Goal: Find specific page/section: Find specific page/section

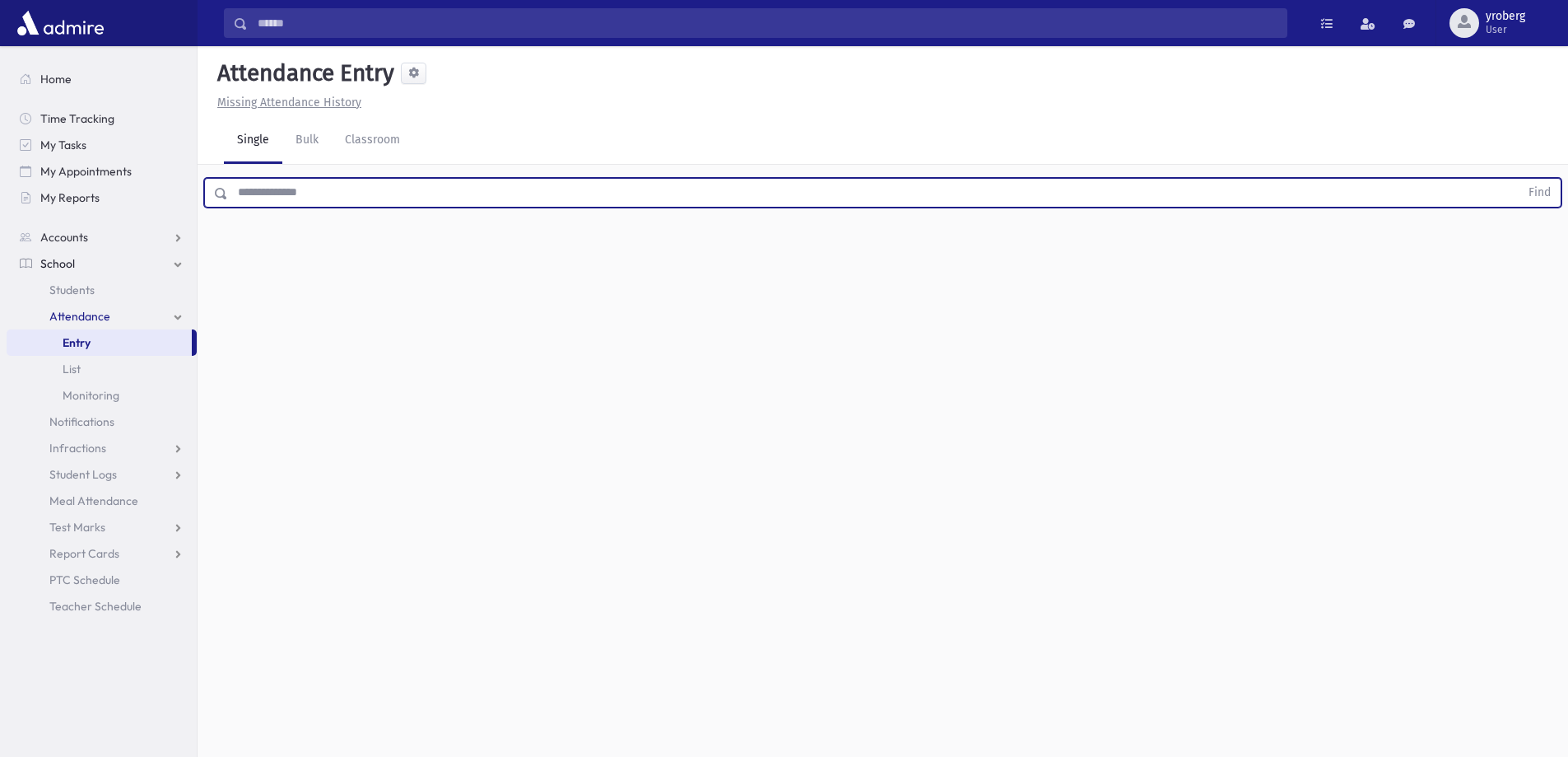
click at [346, 190] on input "text" at bounding box center [874, 192] width 1291 height 30
type input "******"
click at [1518, 178] on button "Find" at bounding box center [1539, 192] width 42 height 28
click at [511, 187] on input "text" at bounding box center [874, 192] width 1291 height 30
type input "****"
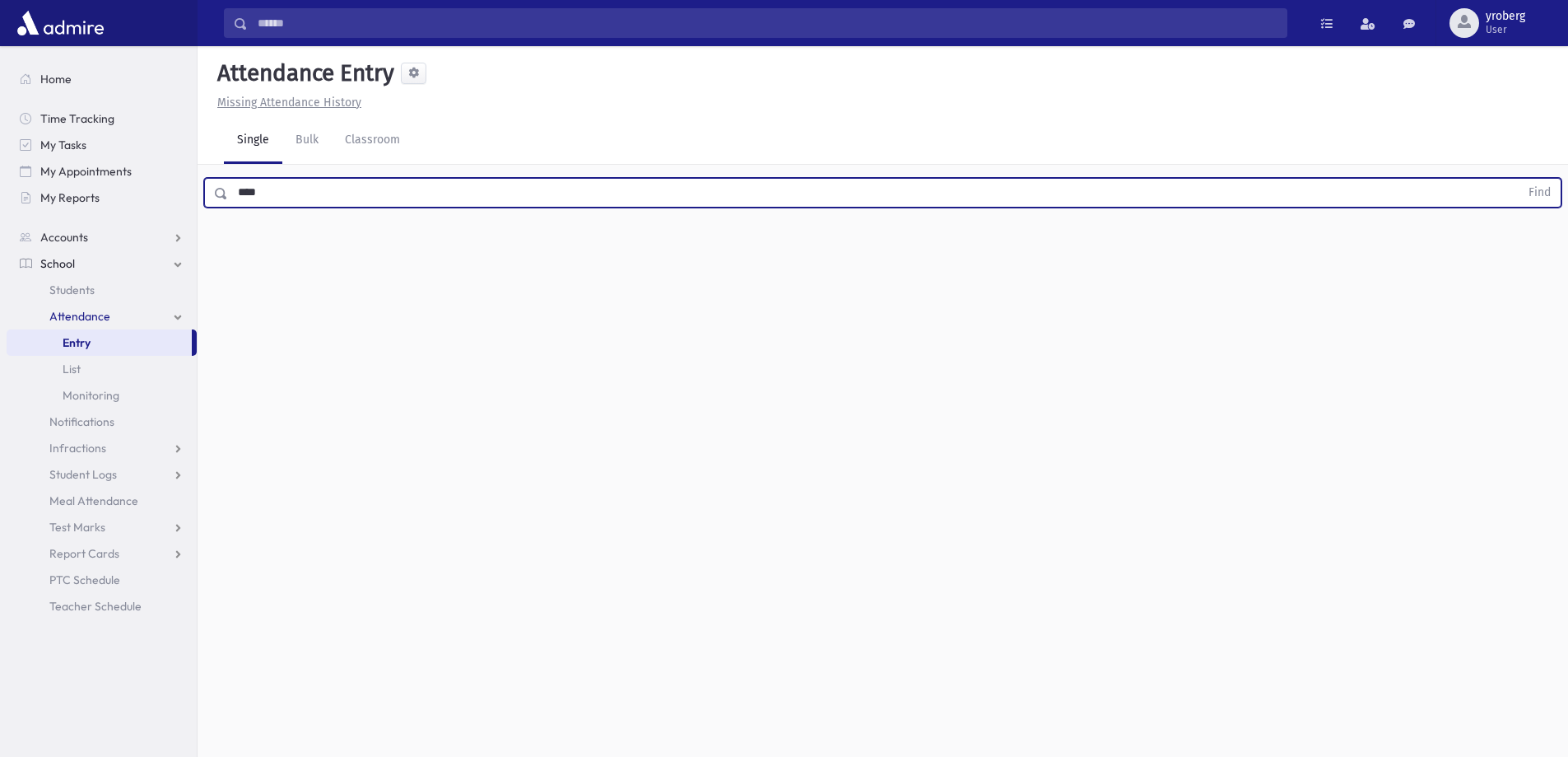
click at [1518, 178] on button "Find" at bounding box center [1539, 192] width 42 height 28
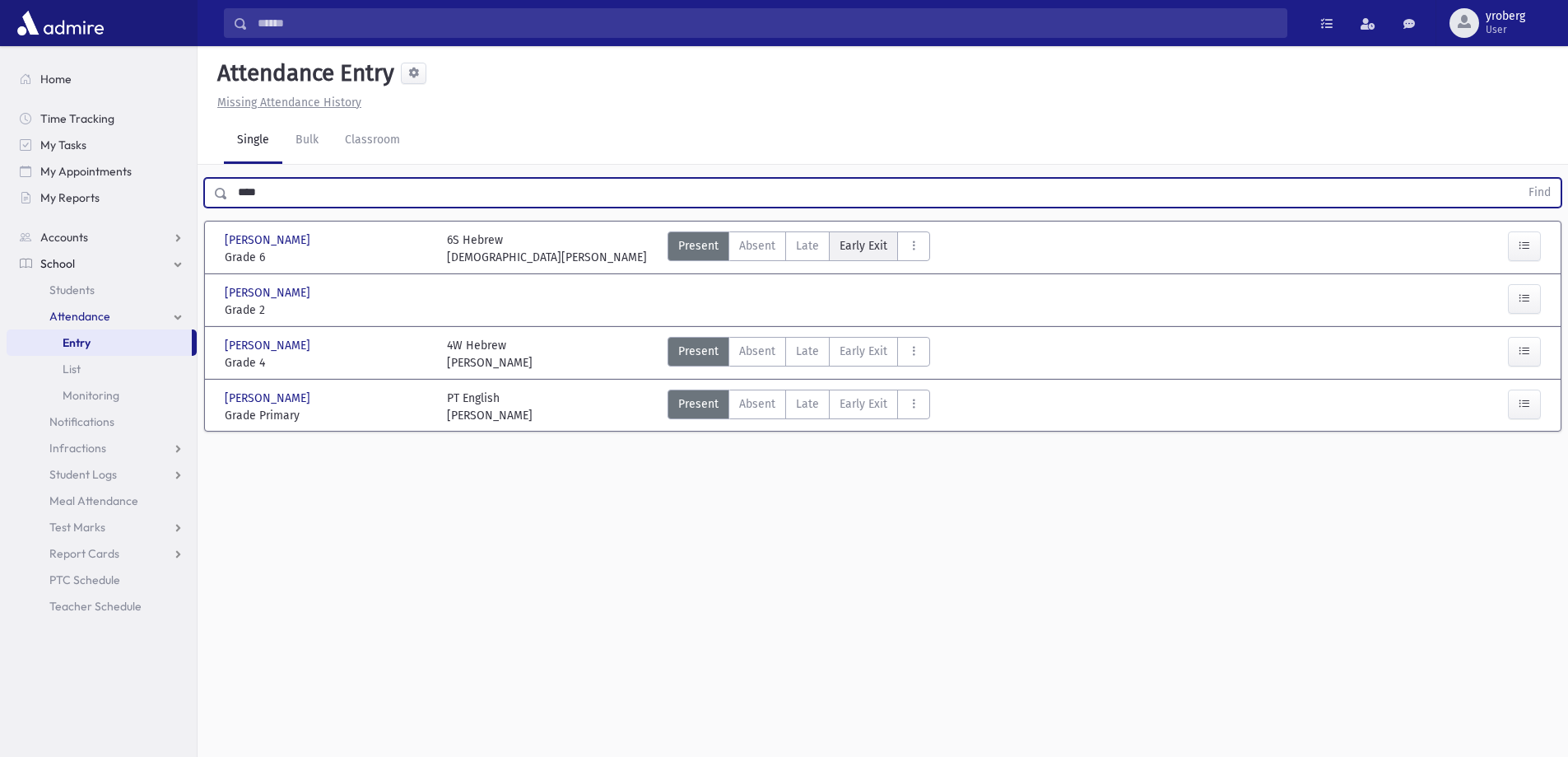
click at [849, 245] on span "Early Exit" at bounding box center [864, 245] width 48 height 17
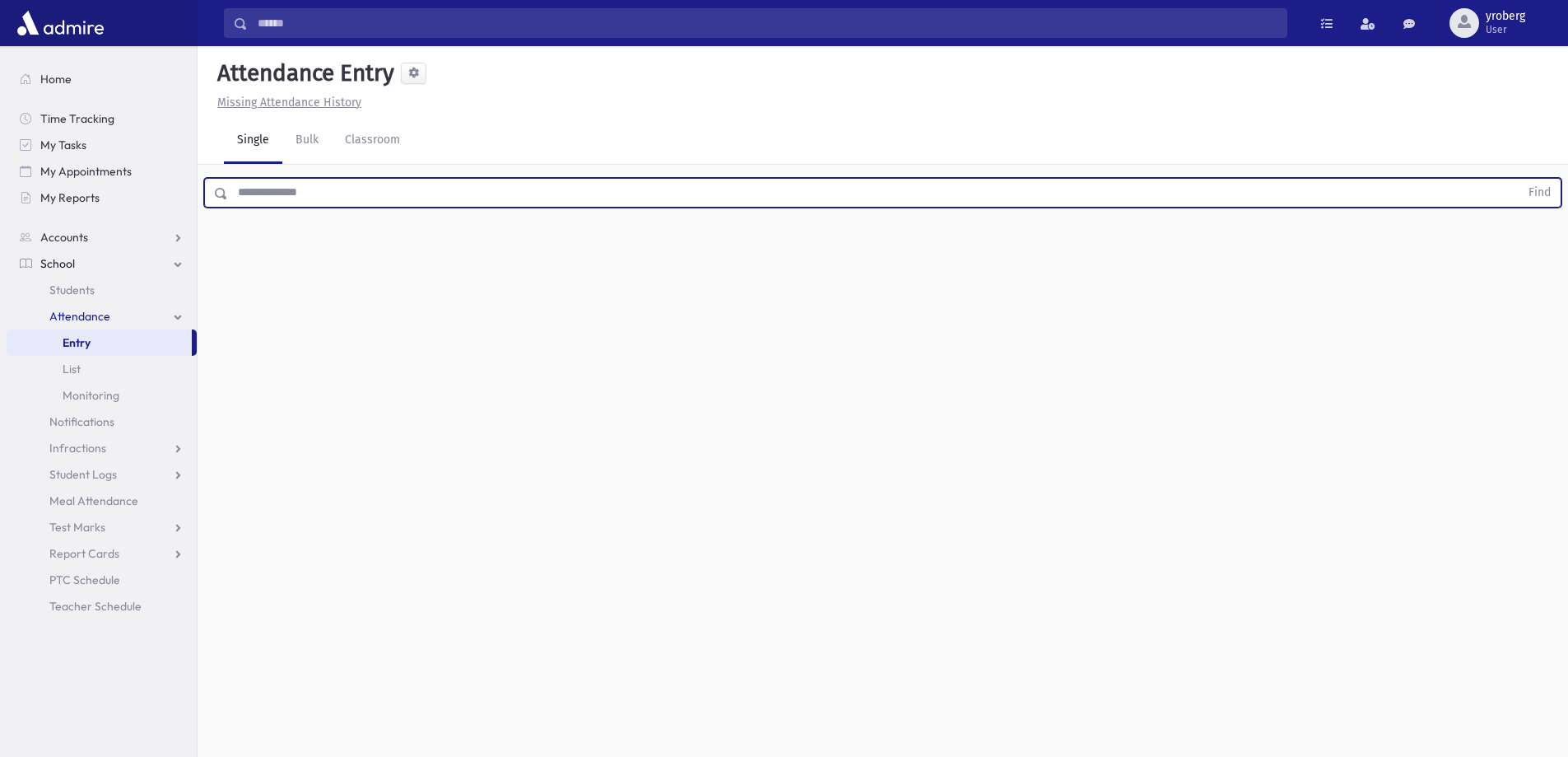
click at [275, 198] on input "text" at bounding box center [874, 192] width 1291 height 30
type input "****"
click at [1518, 178] on button "Find" at bounding box center [1539, 192] width 42 height 28
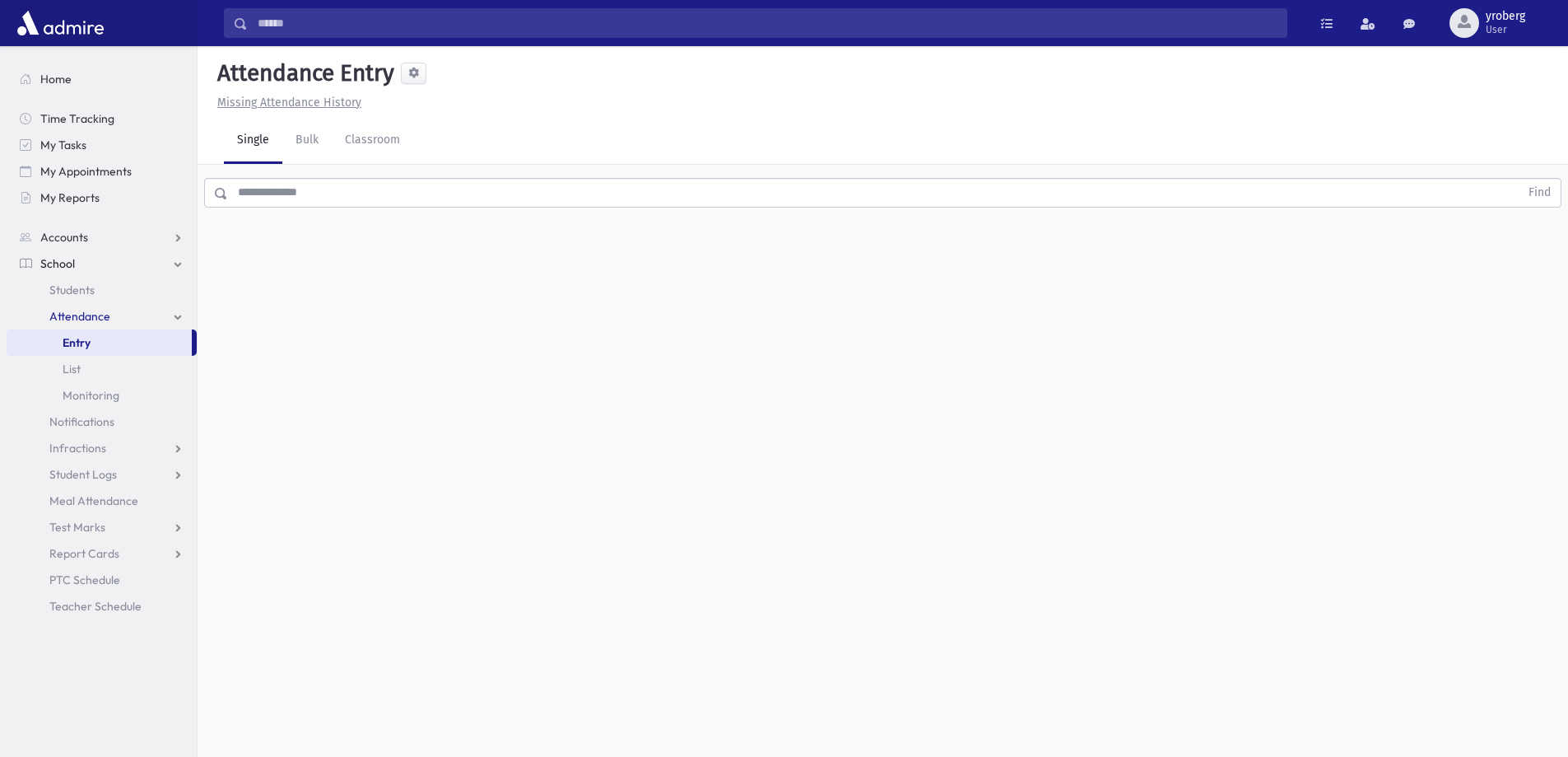
click at [329, 190] on input "text" at bounding box center [874, 192] width 1291 height 30
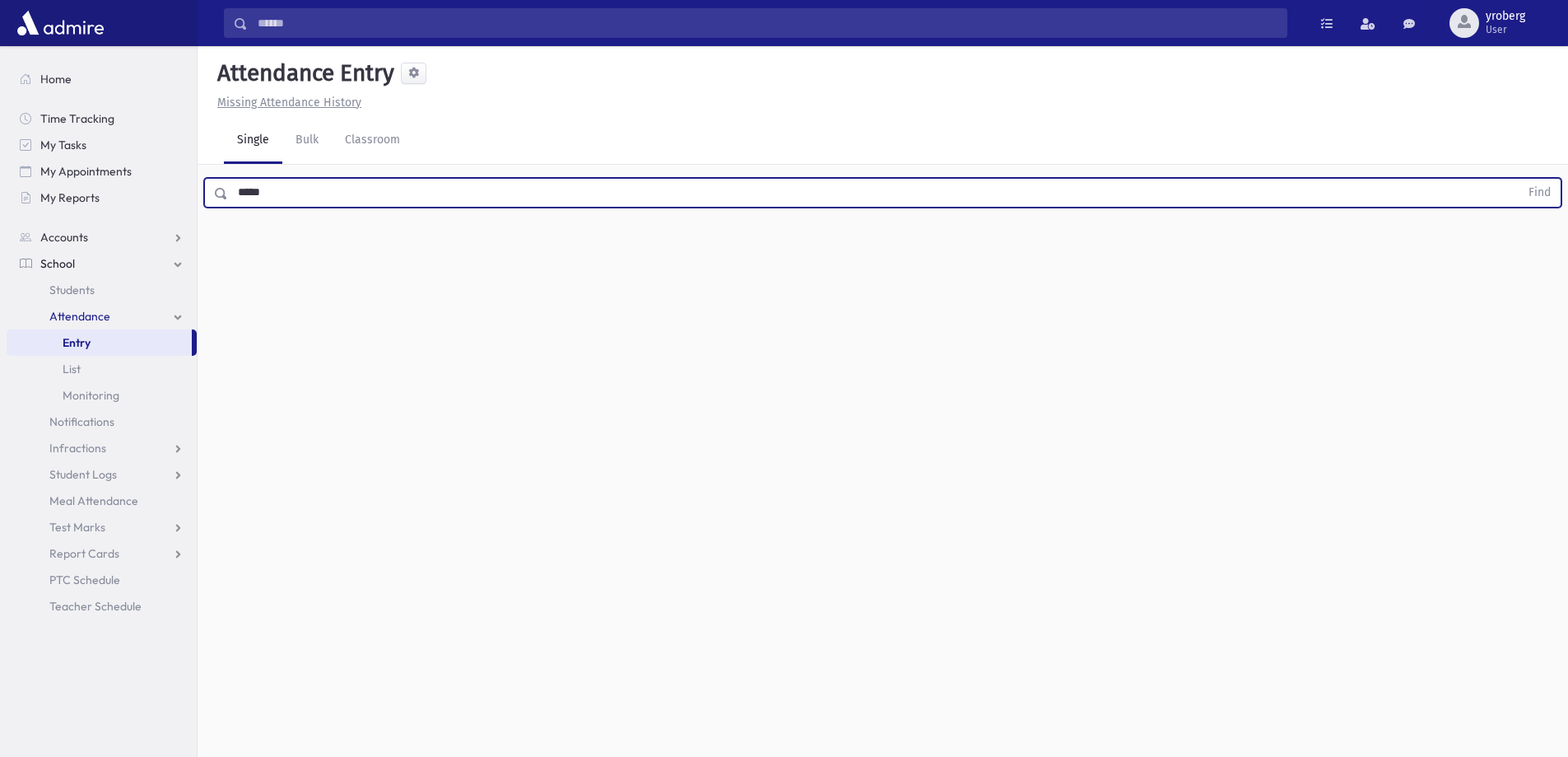
type input "*****"
click at [1518, 178] on button "Find" at bounding box center [1539, 192] width 42 height 28
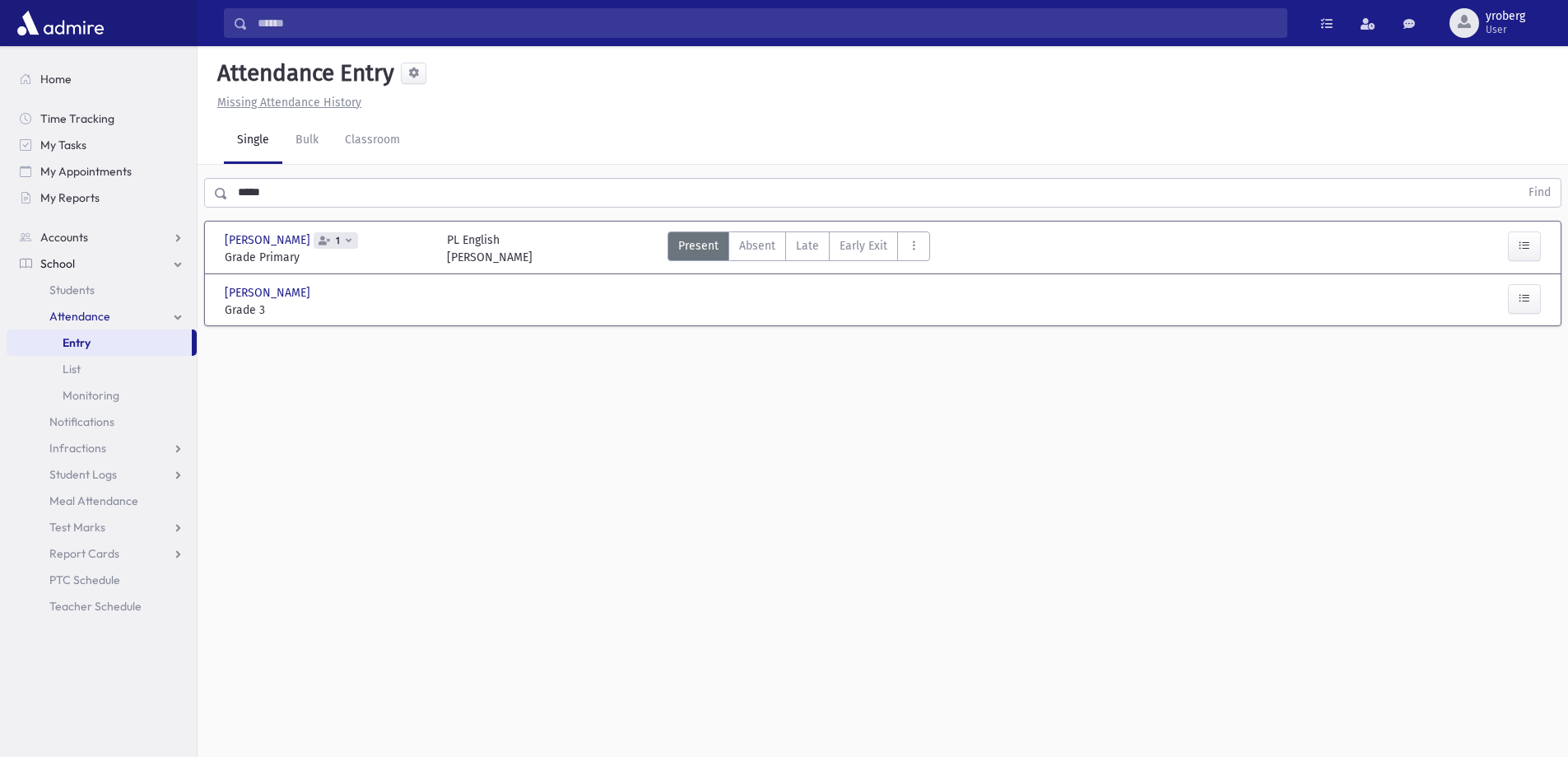
click at [57, 260] on span "School" at bounding box center [58, 264] width 35 height 15
click at [65, 270] on span "School" at bounding box center [58, 264] width 35 height 15
click at [81, 294] on span "Students" at bounding box center [72, 290] width 46 height 15
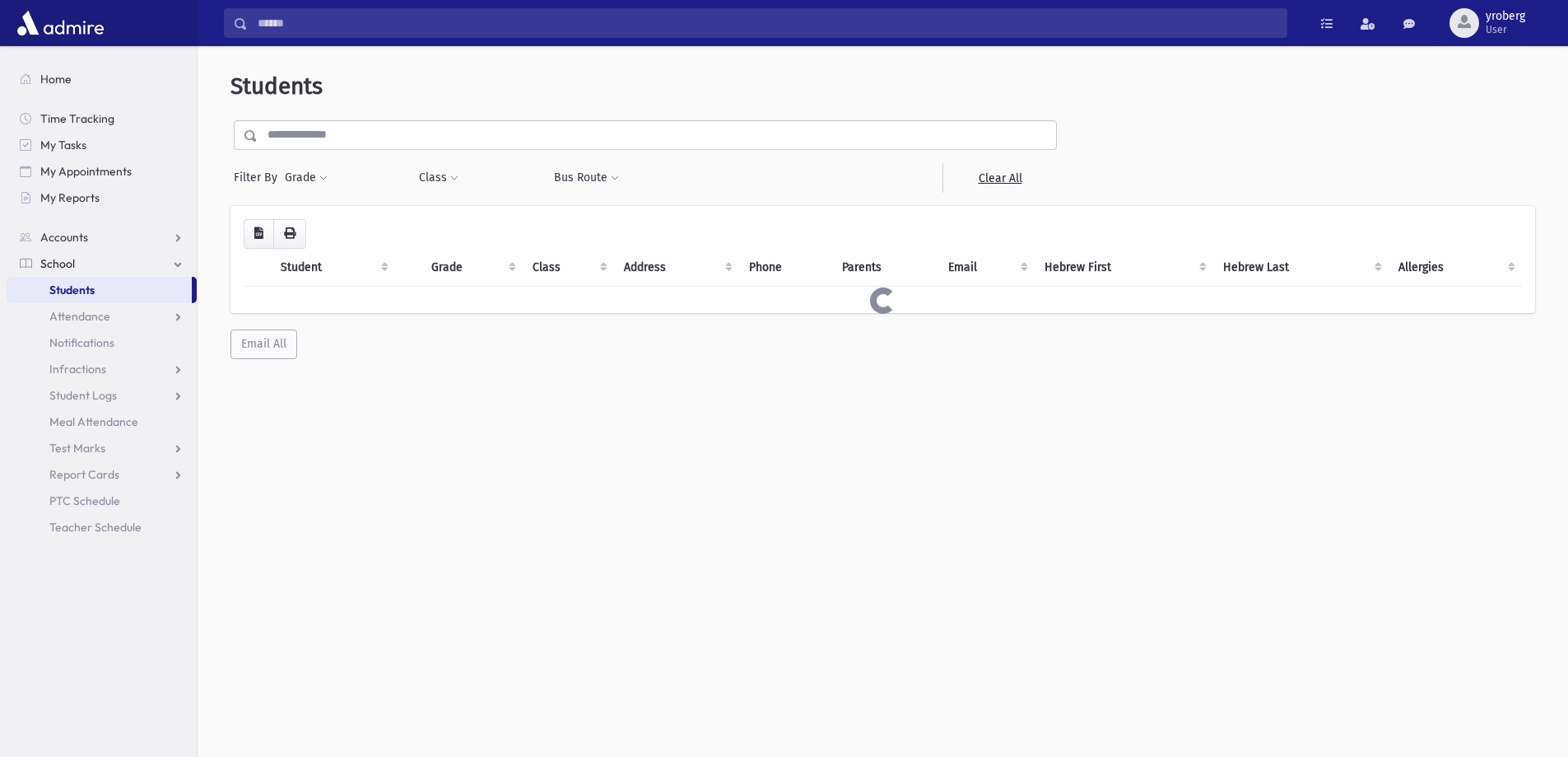
click at [298, 135] on input "text" at bounding box center [656, 135] width 798 height 30
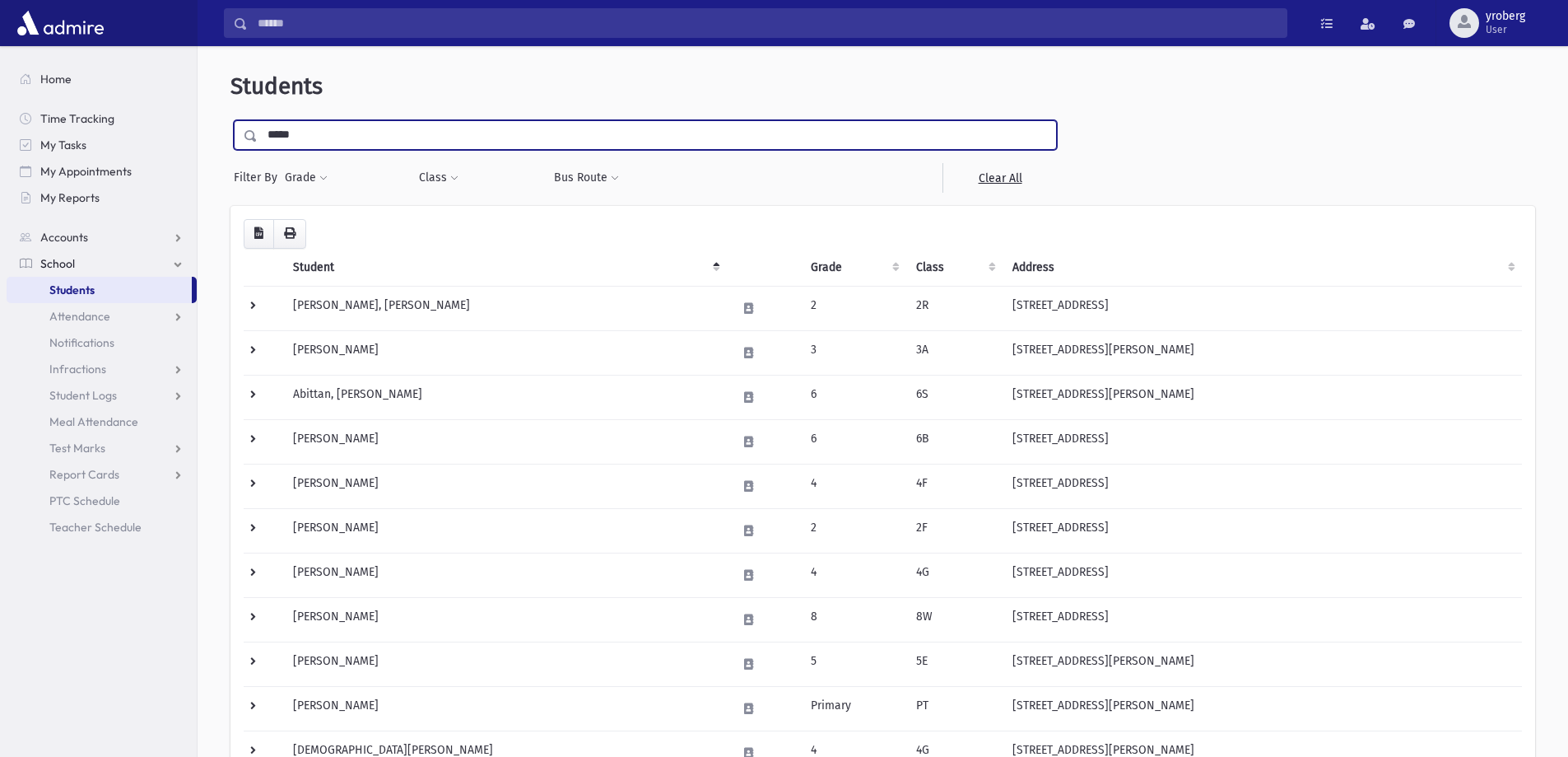
type input "*****"
click at [230, 120] on input "submit" at bounding box center [254, 131] width 46 height 22
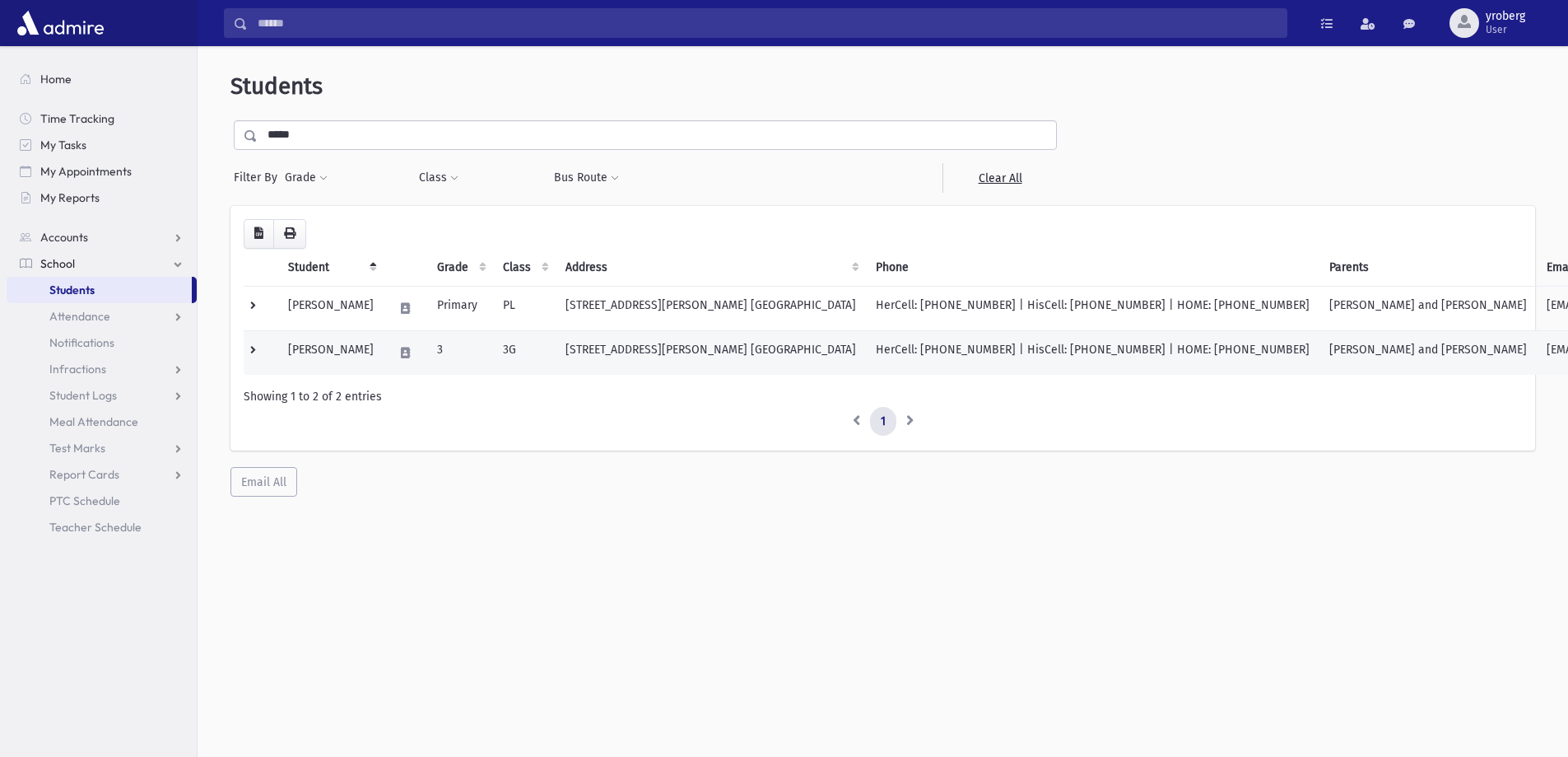
click at [453, 342] on td "3" at bounding box center [459, 352] width 65 height 45
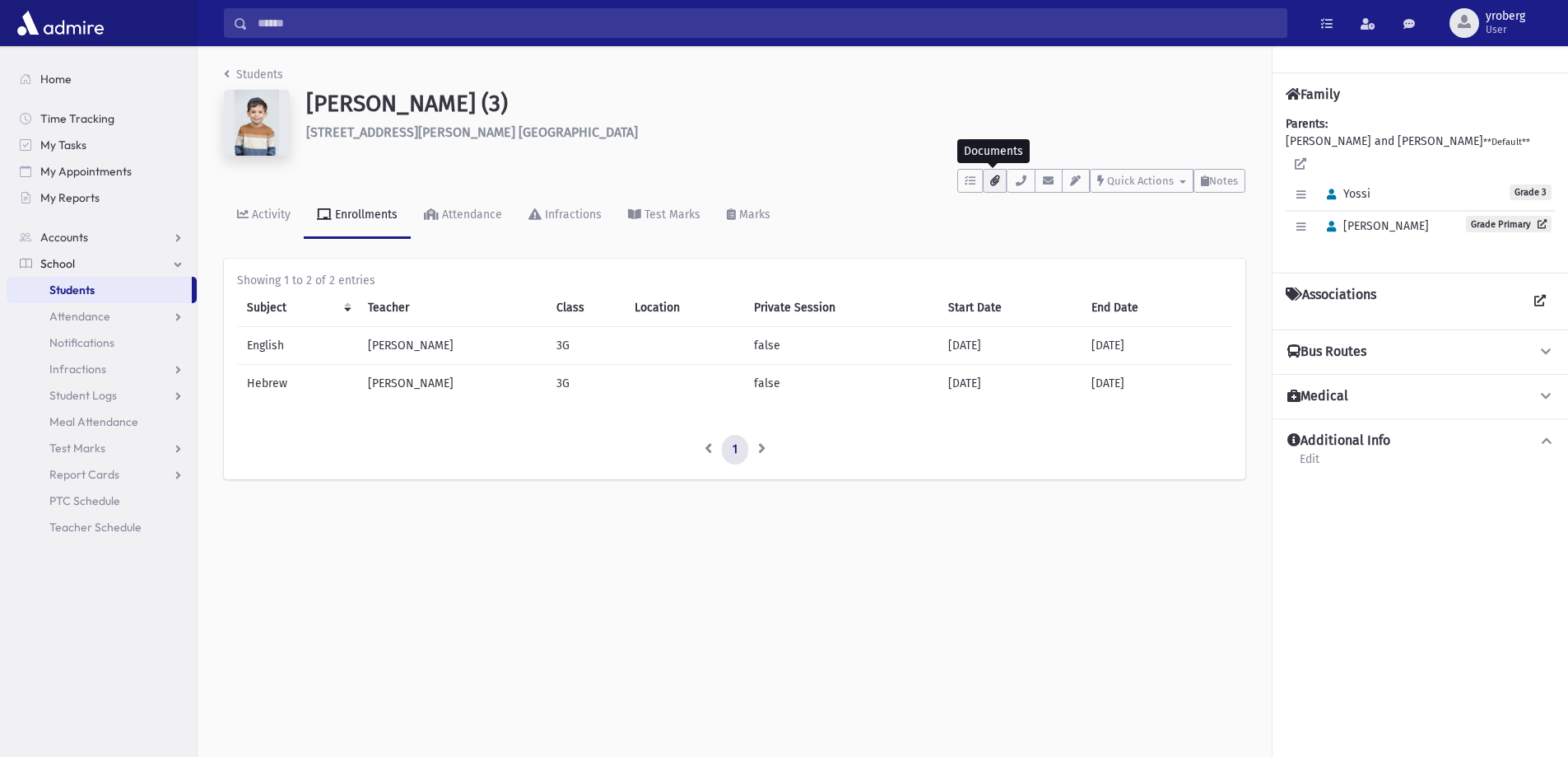
click at [992, 186] on button "button" at bounding box center [995, 181] width 24 height 24
click at [259, 21] on input "Search" at bounding box center [767, 23] width 1038 height 30
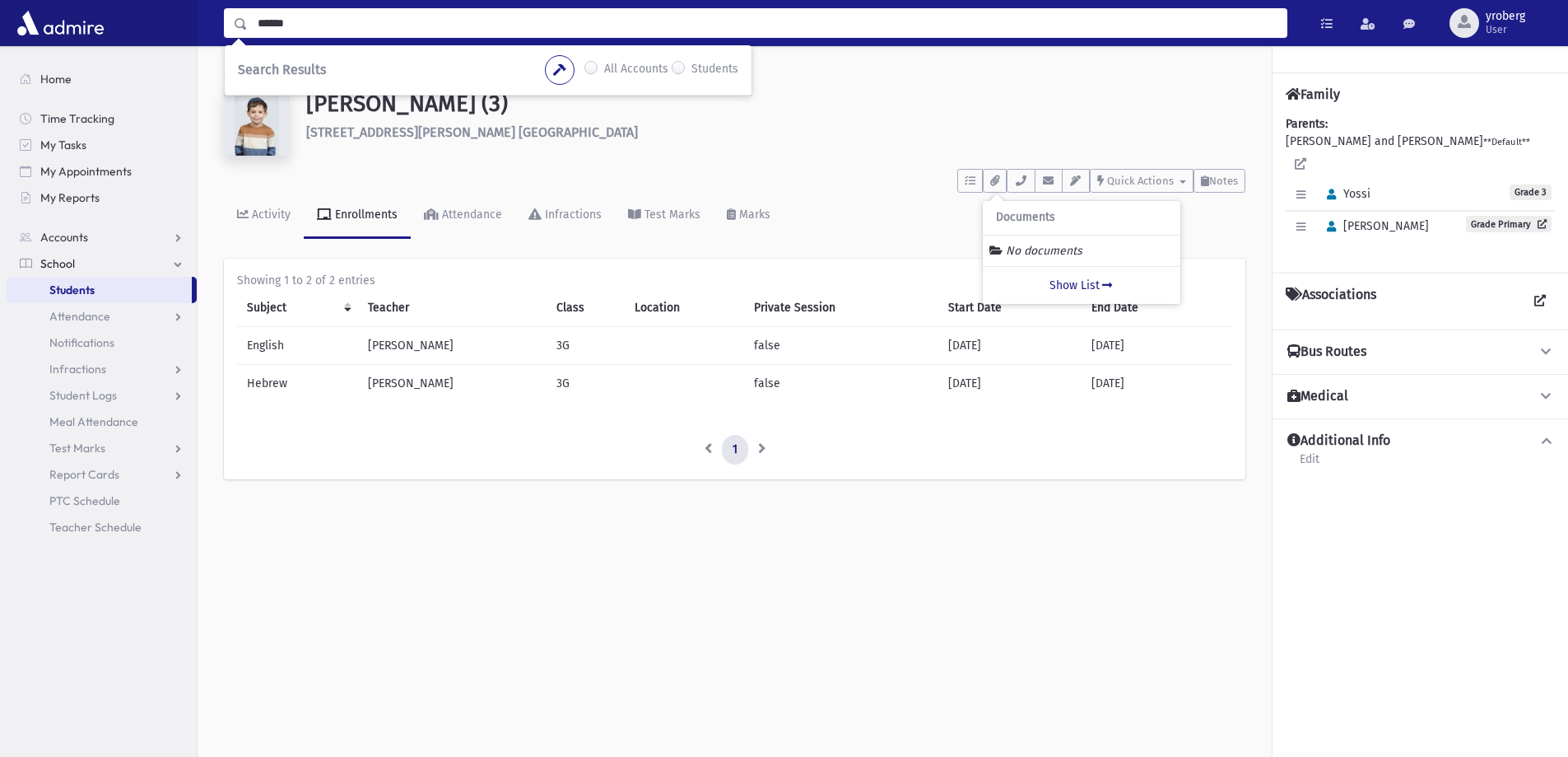
type input "******"
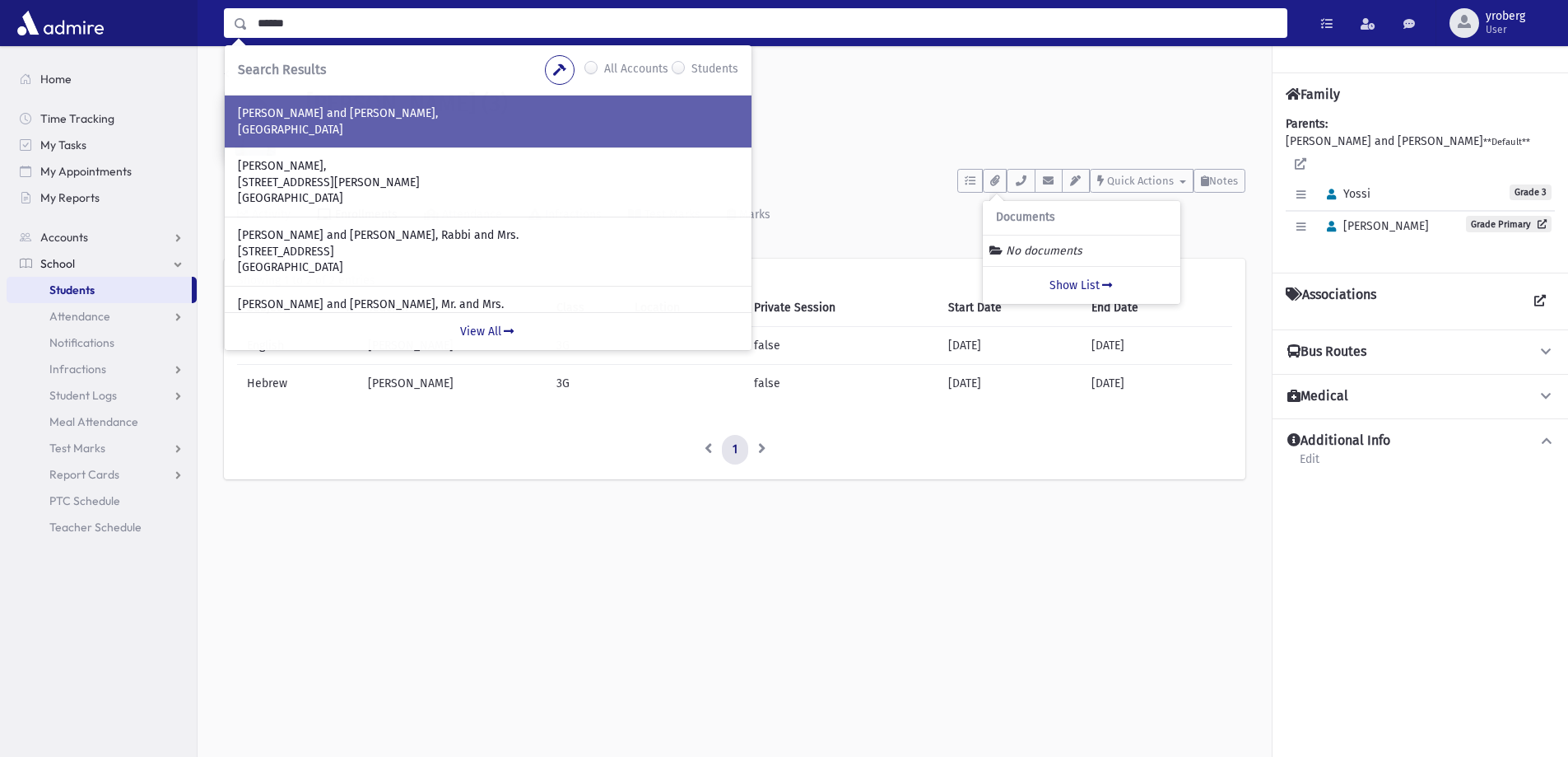
click at [399, 138] on div "ELBAUM, Isaac and Sara, Toms River, NJ 08755" at bounding box center [488, 121] width 527 height 52
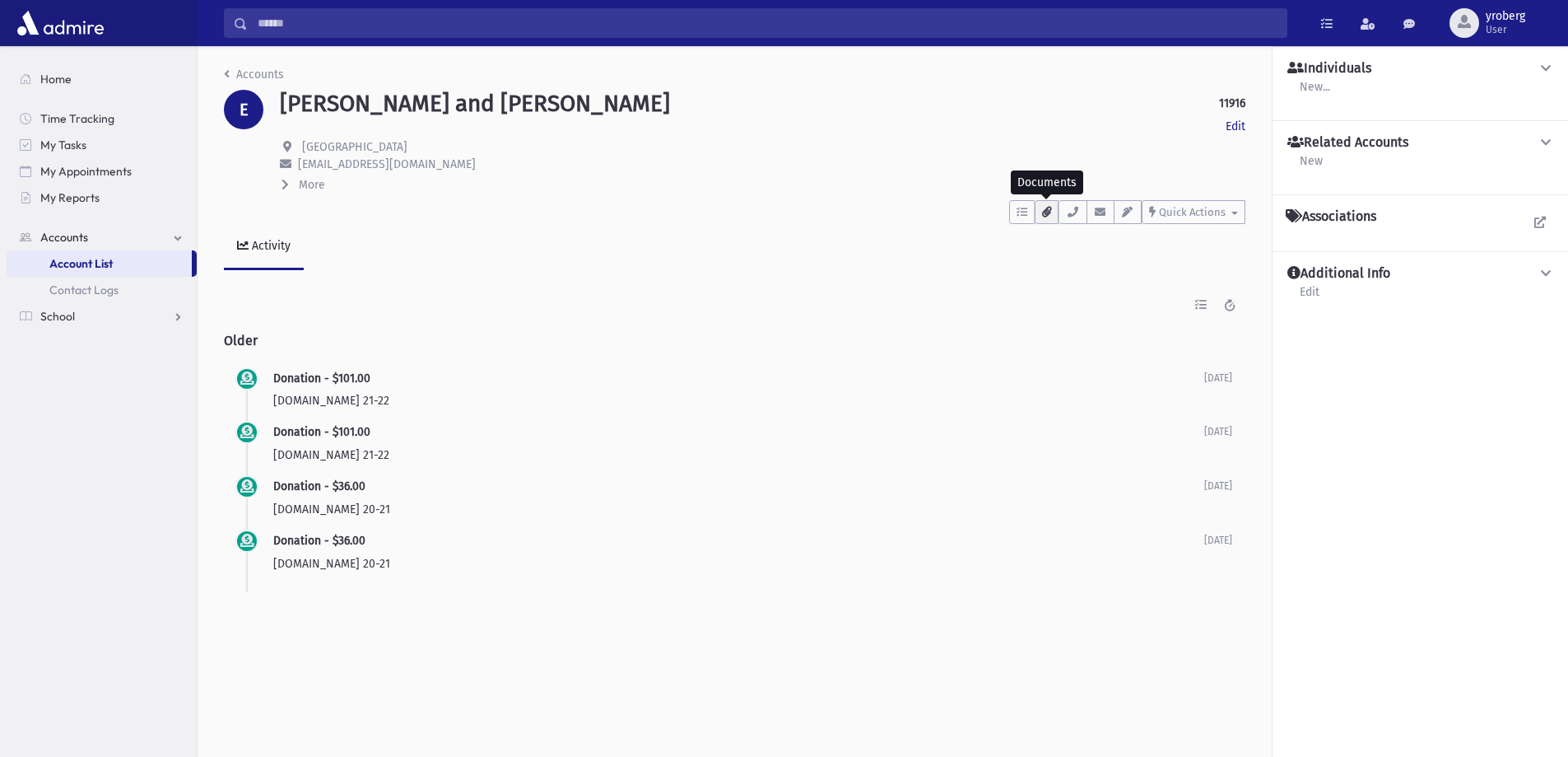
click at [1053, 211] on button "button" at bounding box center [1046, 211] width 24 height 24
click at [1134, 311] on link "Show List" at bounding box center [1133, 316] width 197 height 38
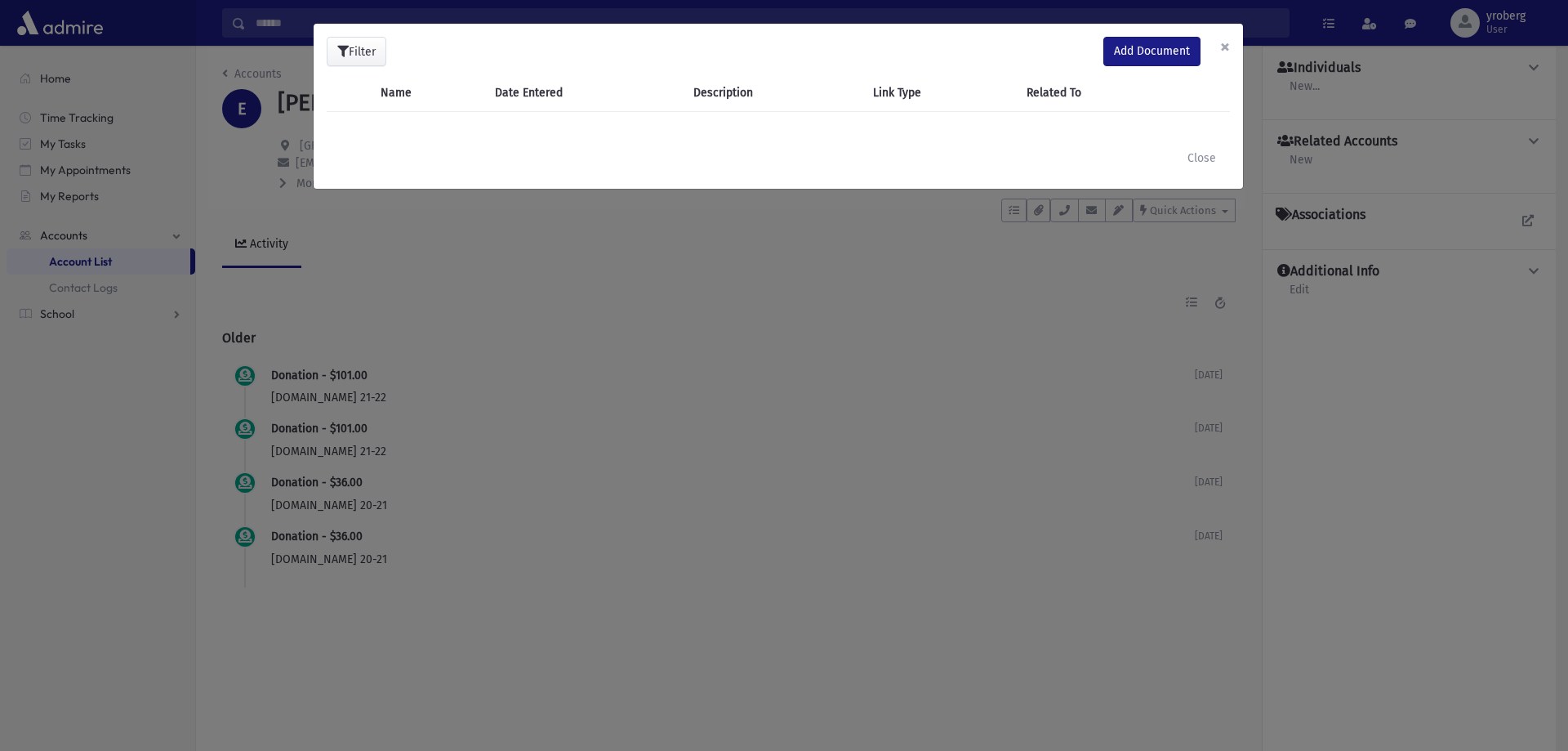
click at [1227, 49] on button "×" at bounding box center [1225, 47] width 36 height 46
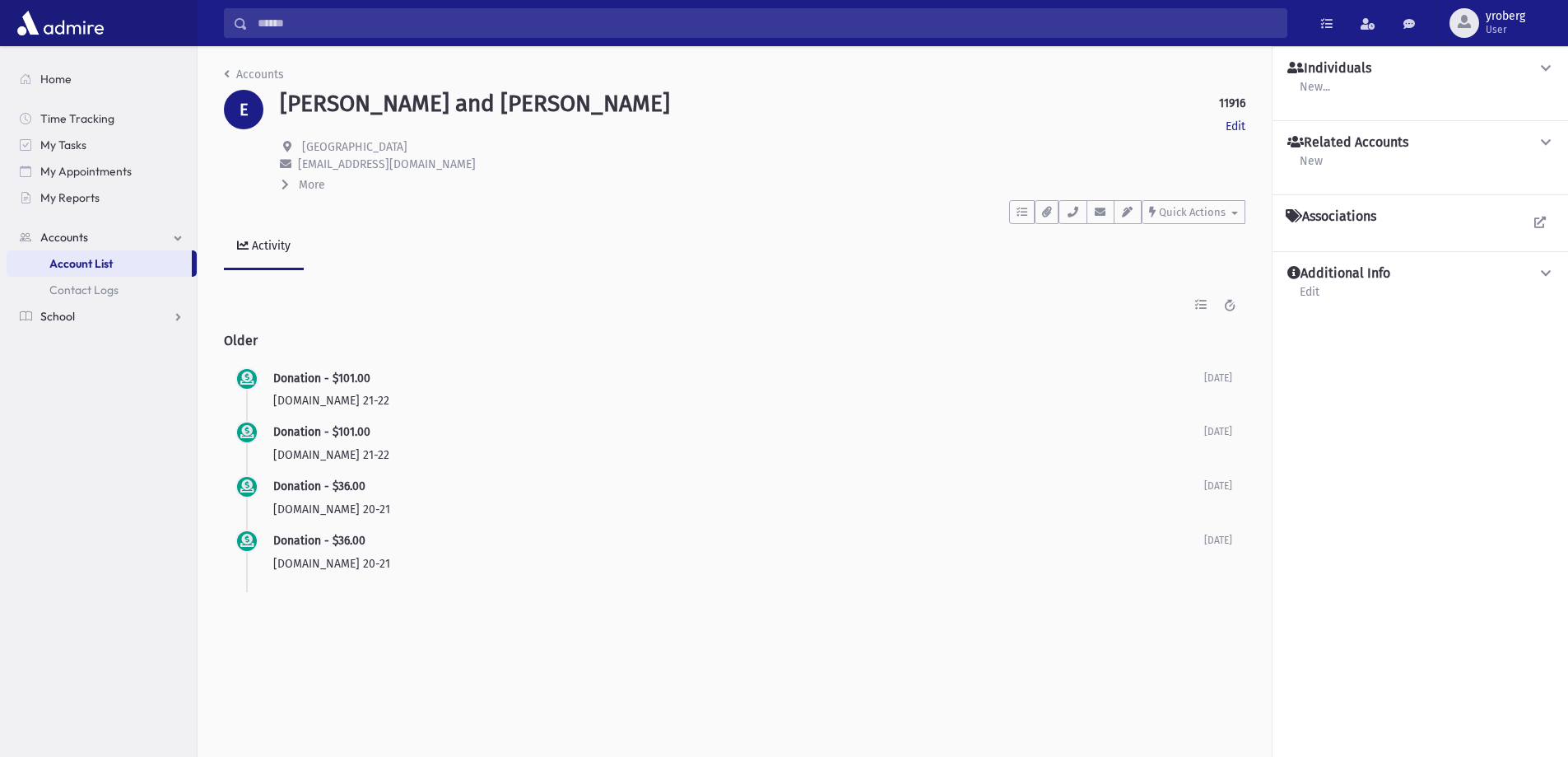
click at [59, 317] on span "School" at bounding box center [58, 316] width 35 height 15
click at [70, 291] on span "Students" at bounding box center [72, 290] width 46 height 15
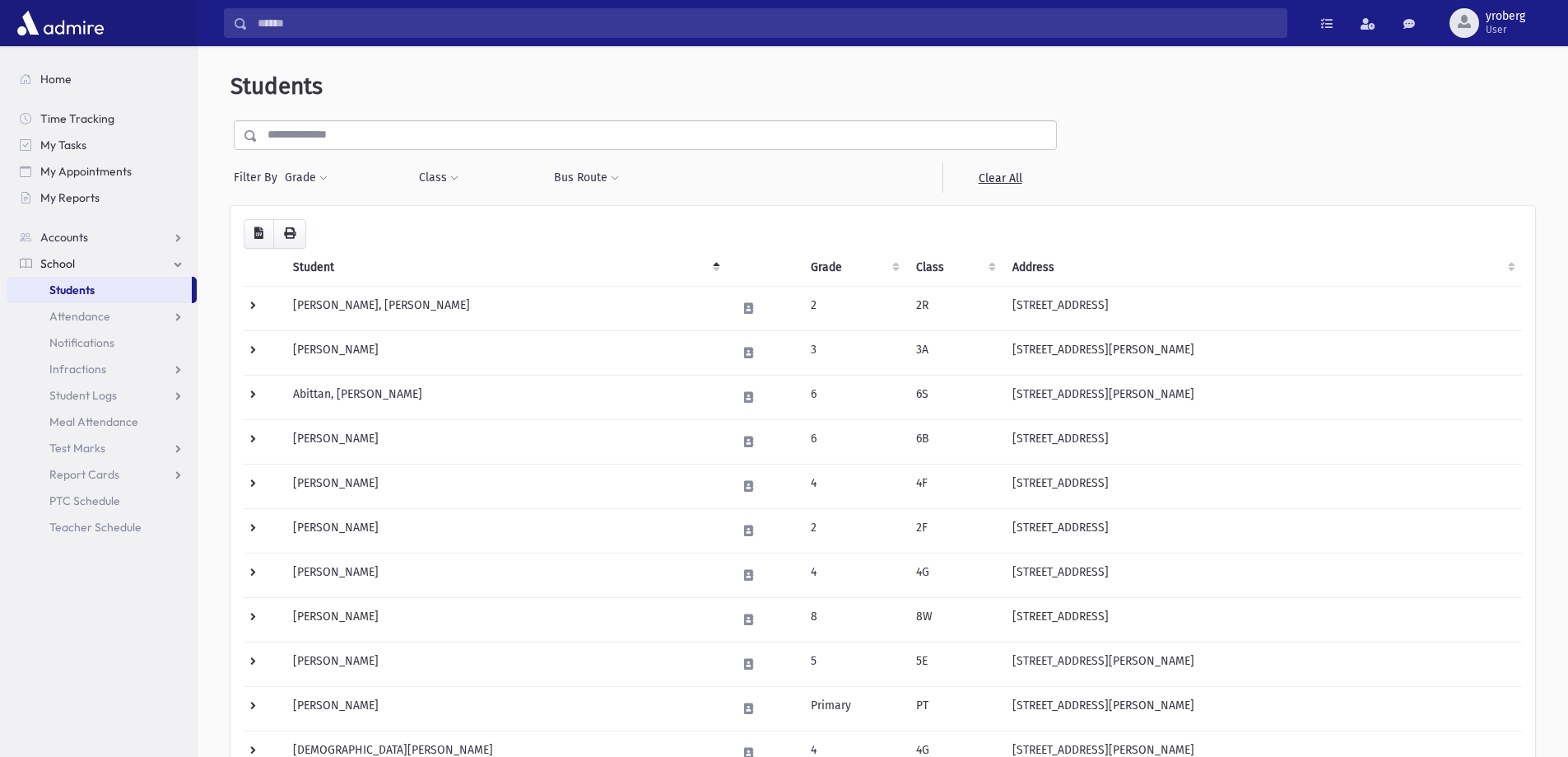
click at [302, 129] on input "text" at bounding box center [656, 135] width 798 height 30
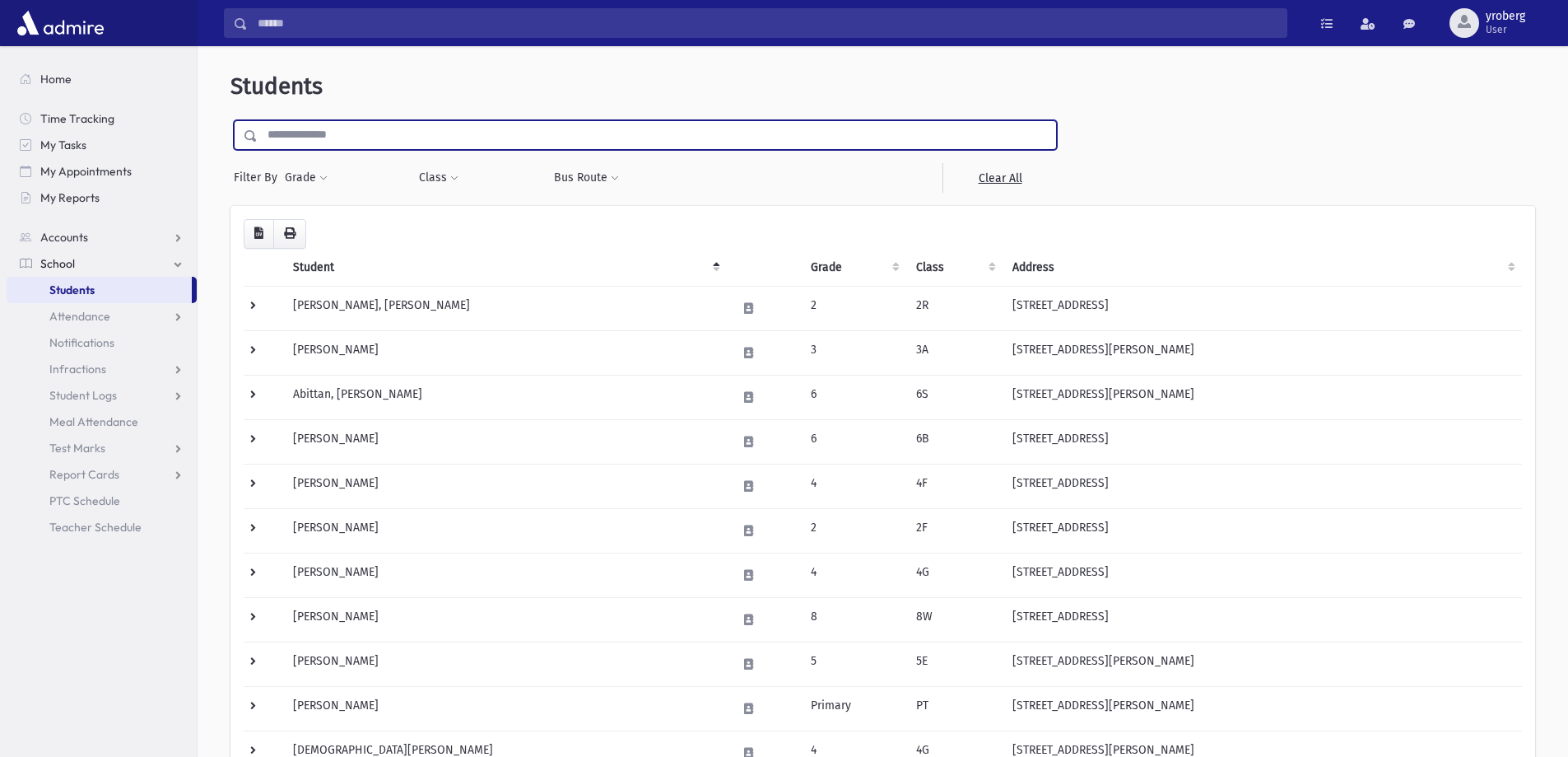
click at [325, 144] on input "text" at bounding box center [656, 135] width 798 height 30
type input "*******"
click at [230, 120] on input "submit" at bounding box center [254, 131] width 46 height 22
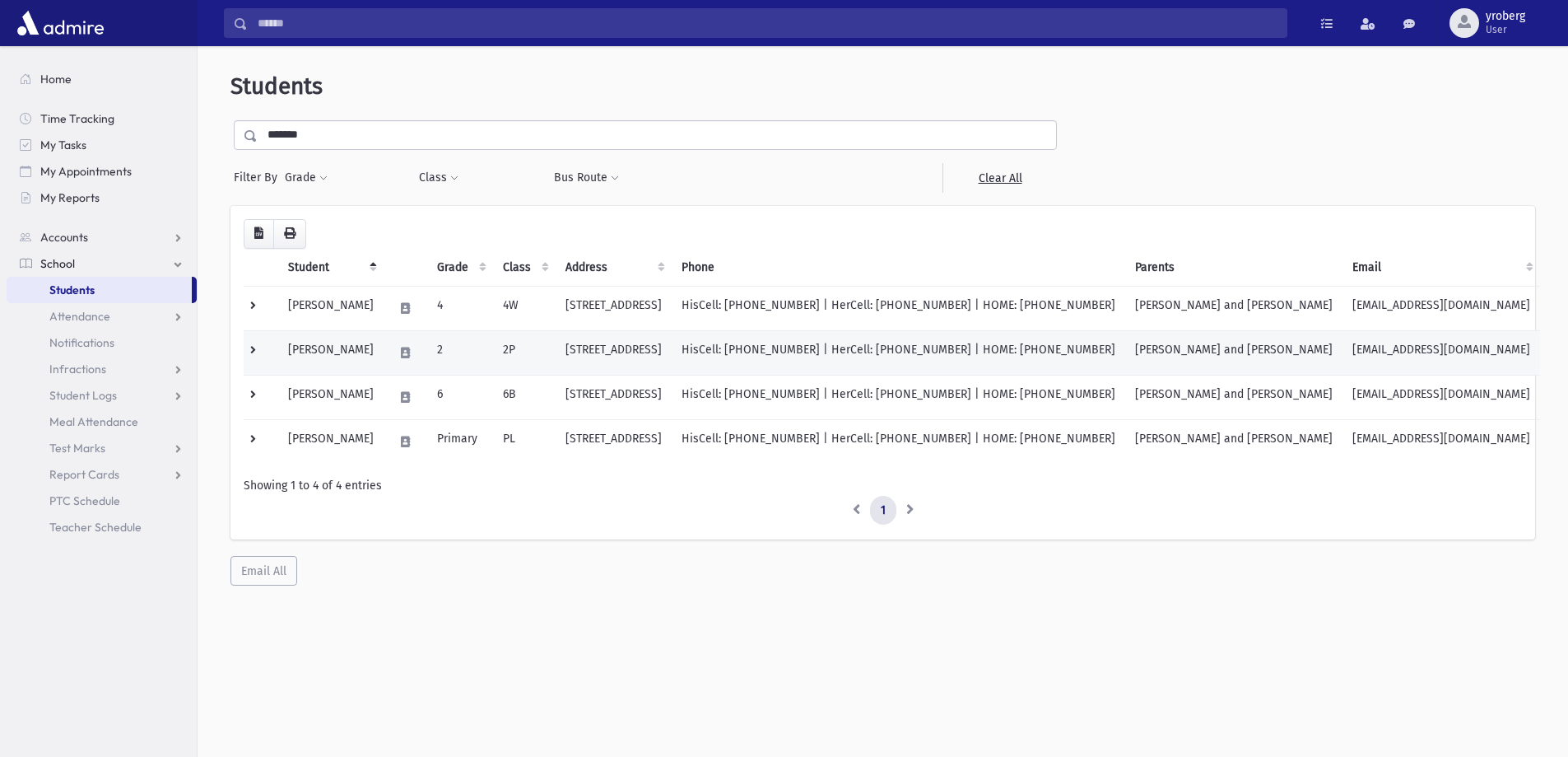
click at [544, 352] on td "2P" at bounding box center [524, 352] width 62 height 45
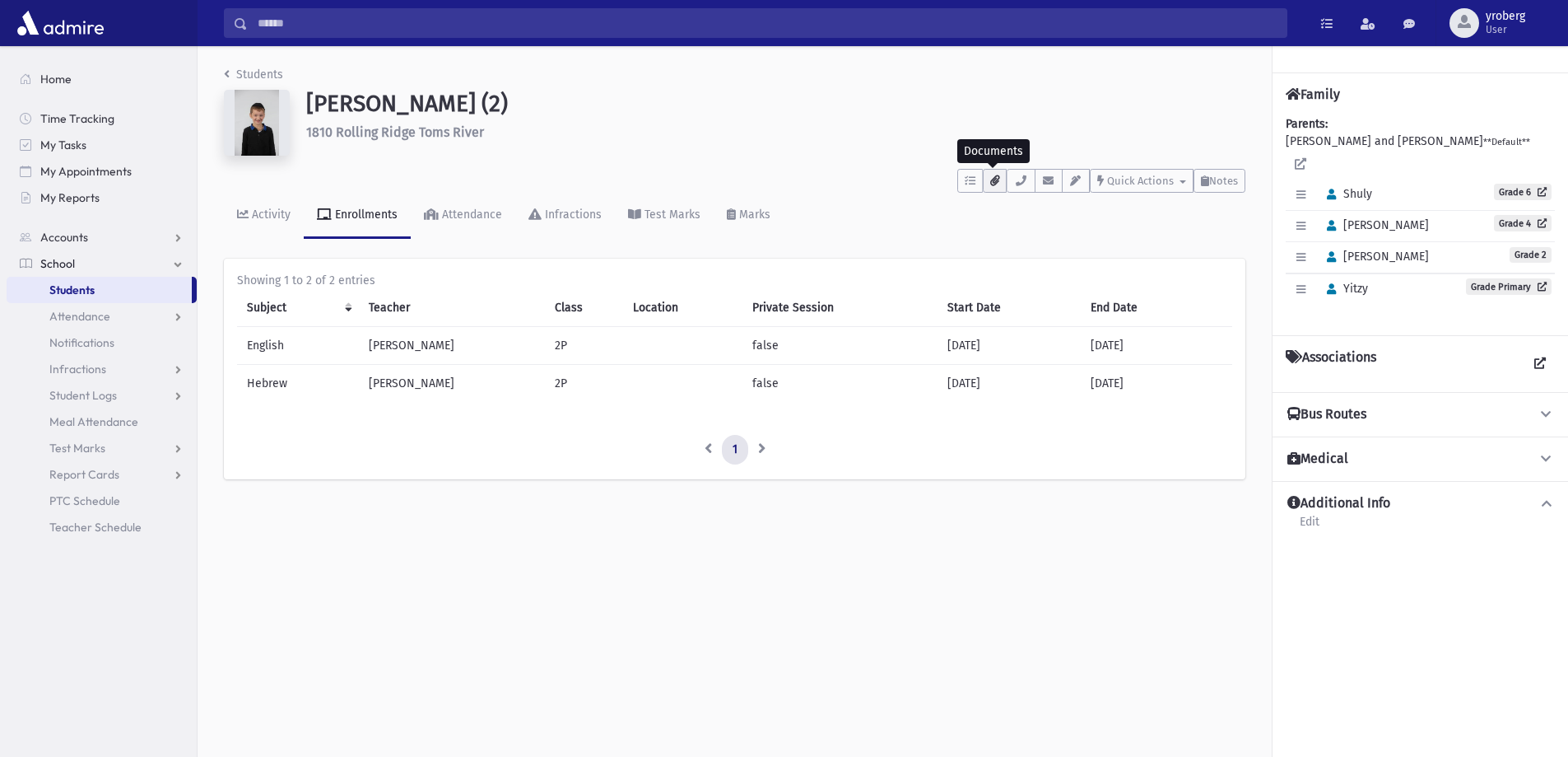
click at [996, 179] on icon "button" at bounding box center [995, 181] width 9 height 11
click at [112, 294] on link "Students" at bounding box center [99, 290] width 185 height 27
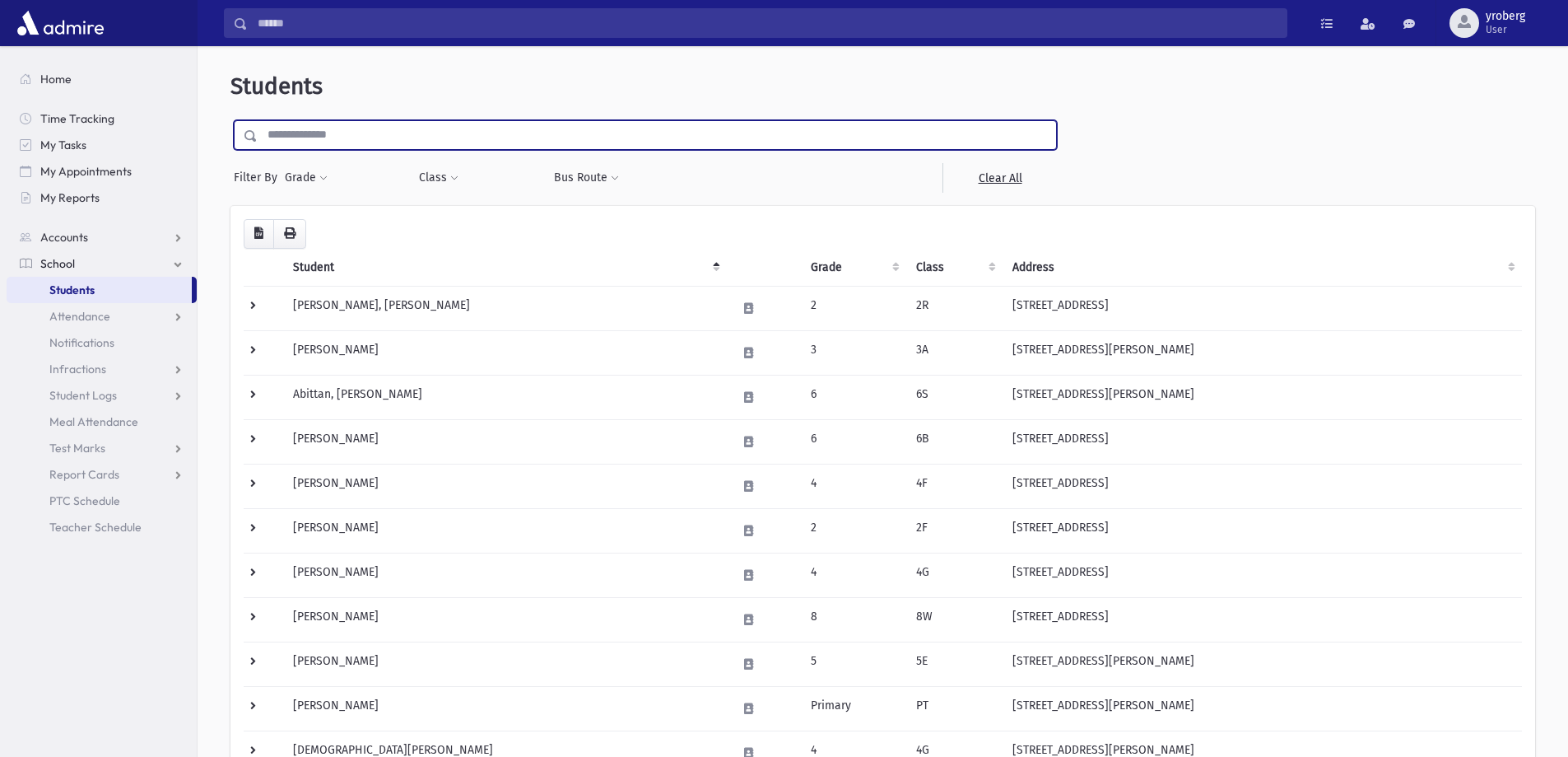
click at [333, 135] on input "text" at bounding box center [656, 135] width 798 height 30
